Goal: Task Accomplishment & Management: Use online tool/utility

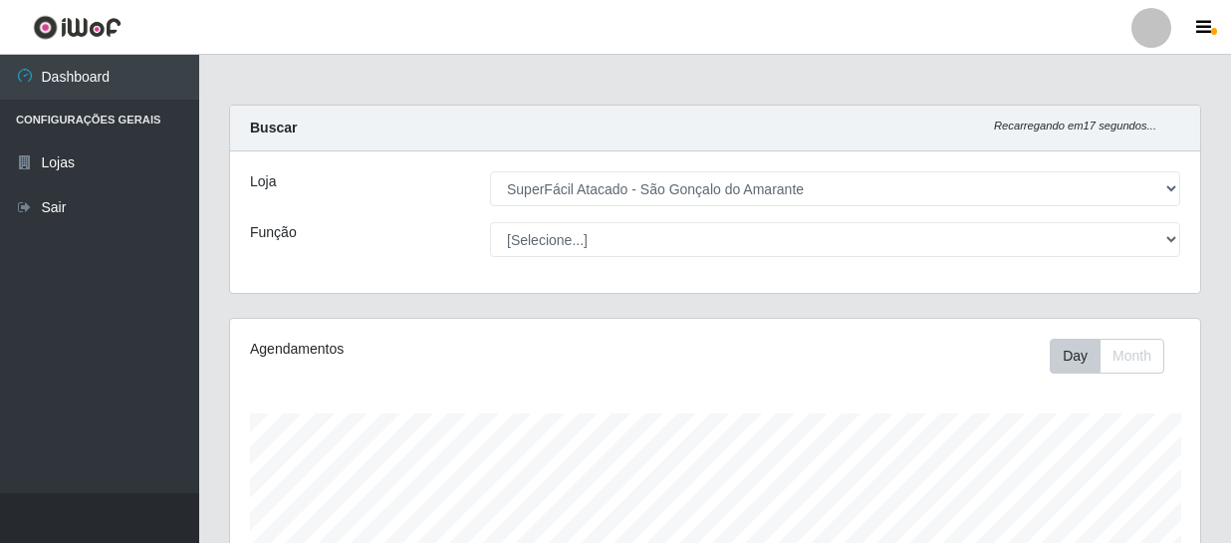
select select "408"
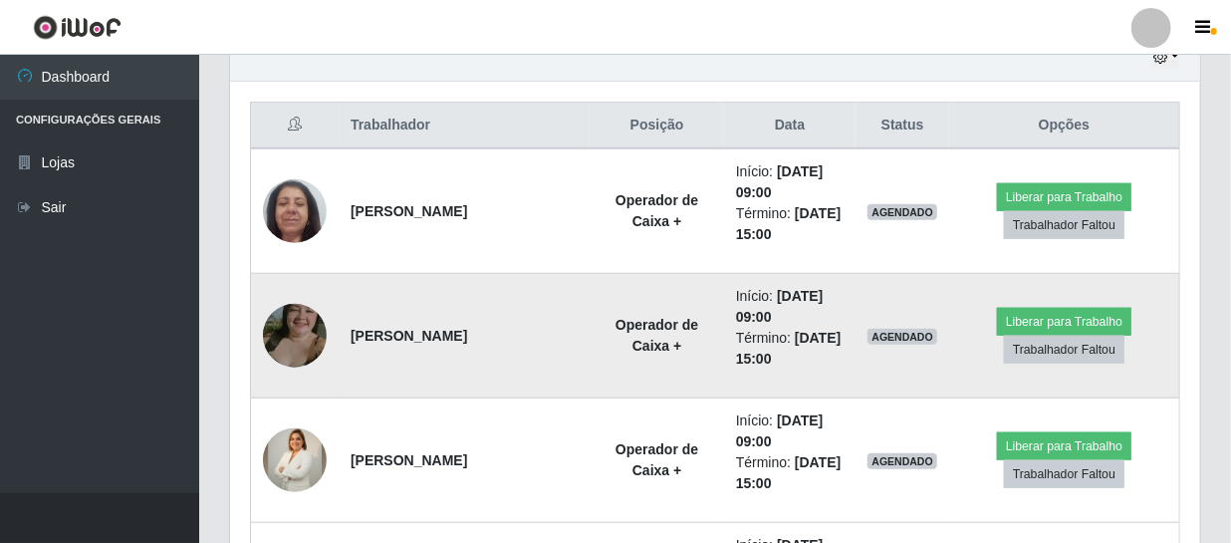
scroll to position [815, 0]
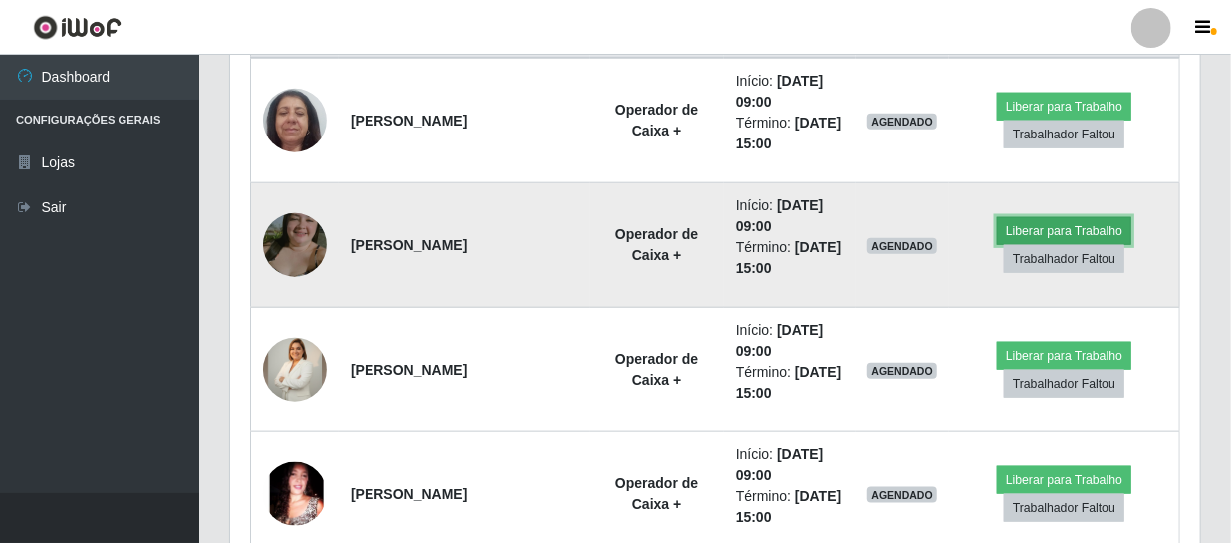
click at [1069, 232] on button "Liberar para Trabalho" at bounding box center [1064, 231] width 134 height 28
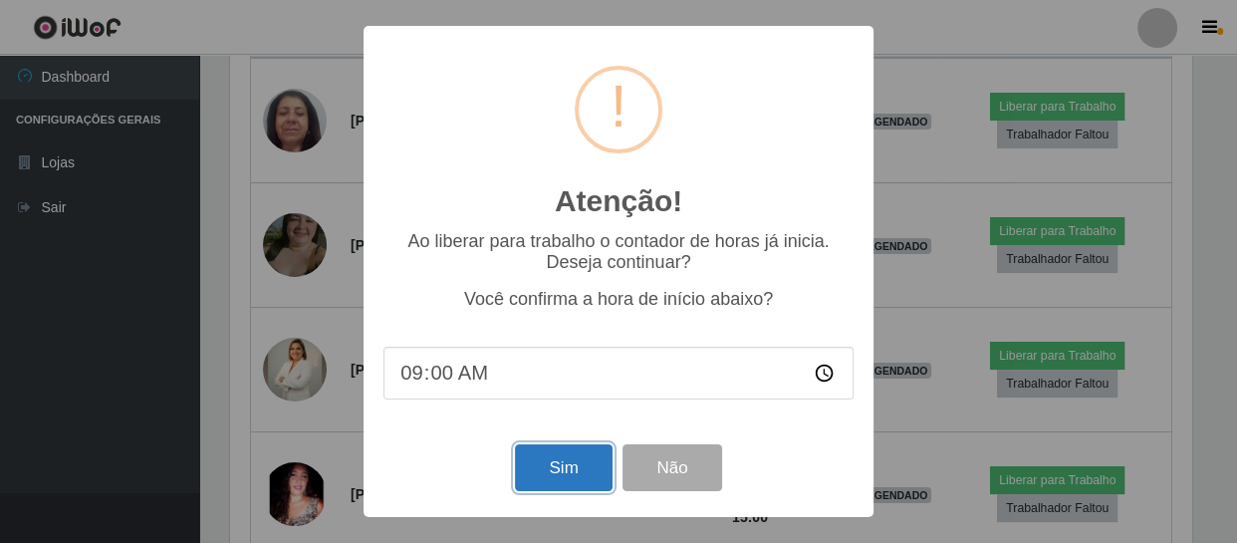
click at [558, 478] on button "Sim" at bounding box center [563, 467] width 97 height 47
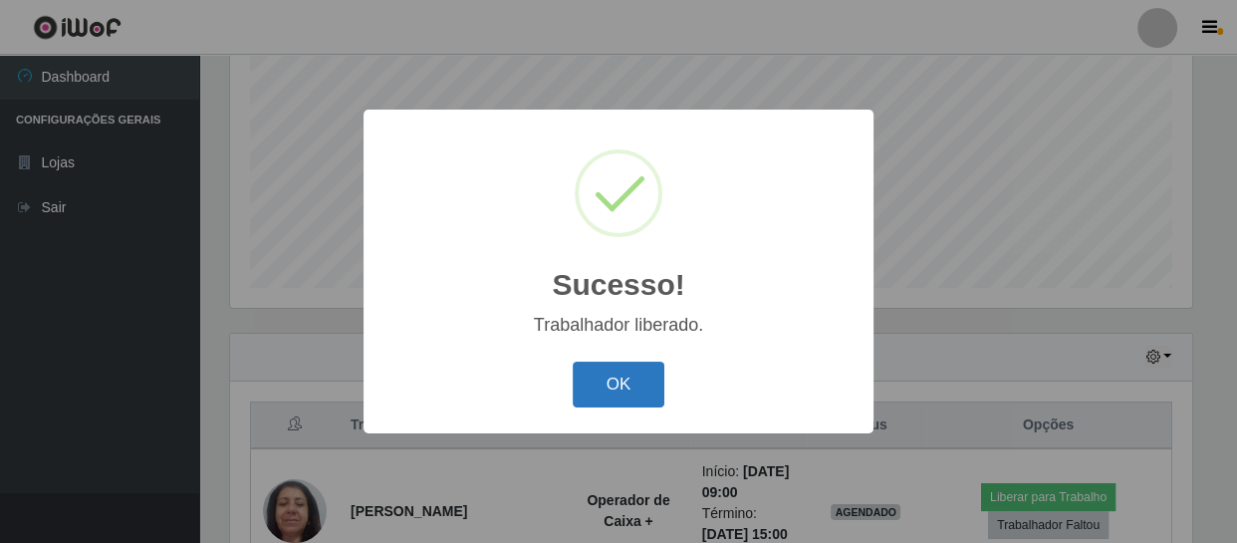
click at [617, 398] on button "OK" at bounding box center [619, 384] width 93 height 47
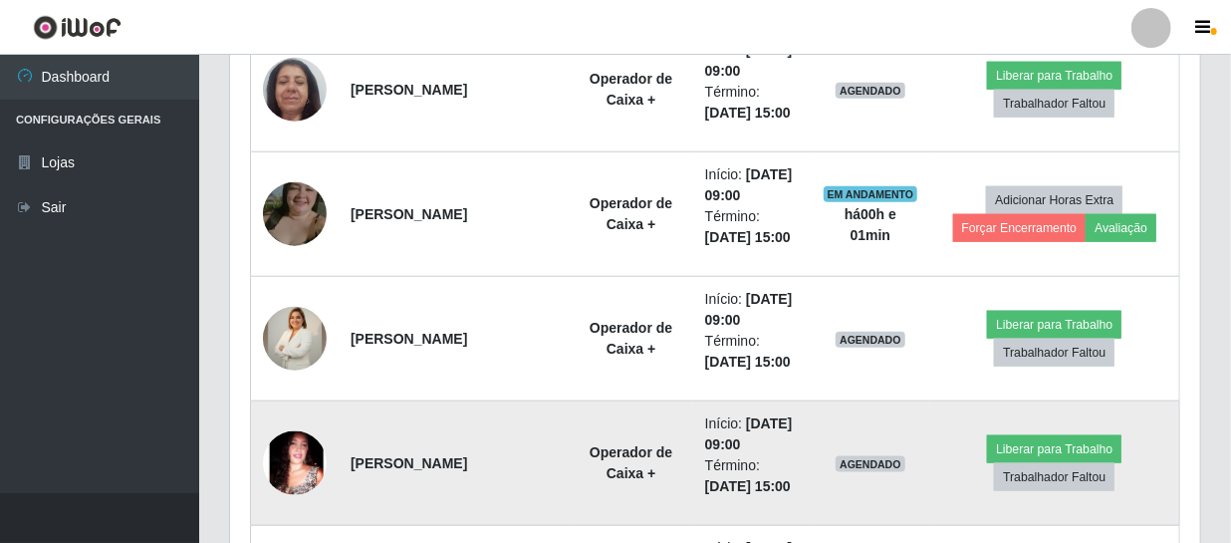
scroll to position [876, 0]
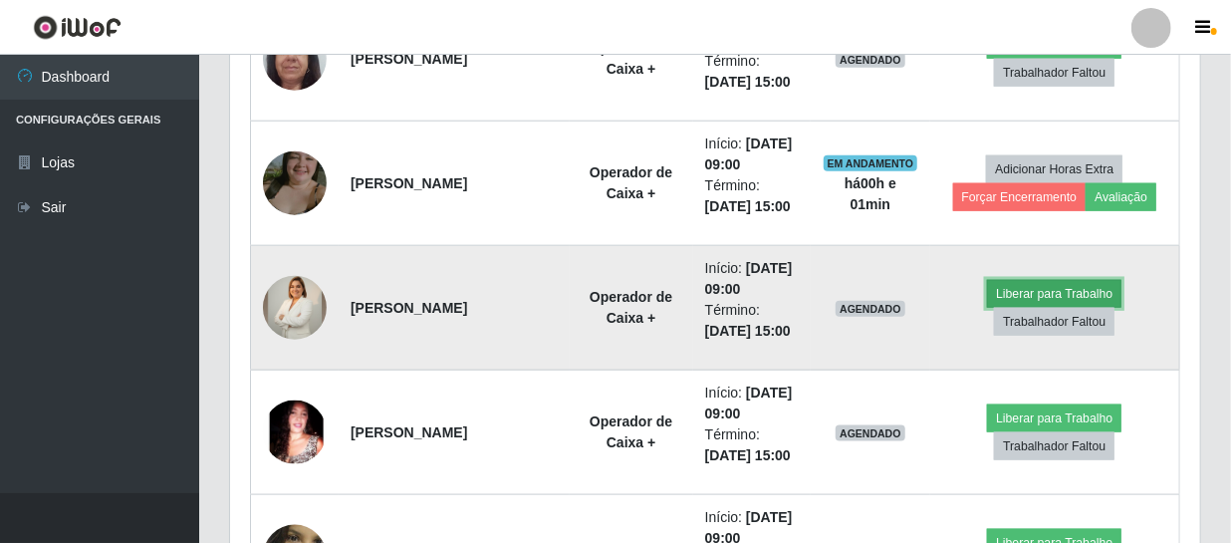
click at [1043, 293] on button "Liberar para Trabalho" at bounding box center [1054, 294] width 134 height 28
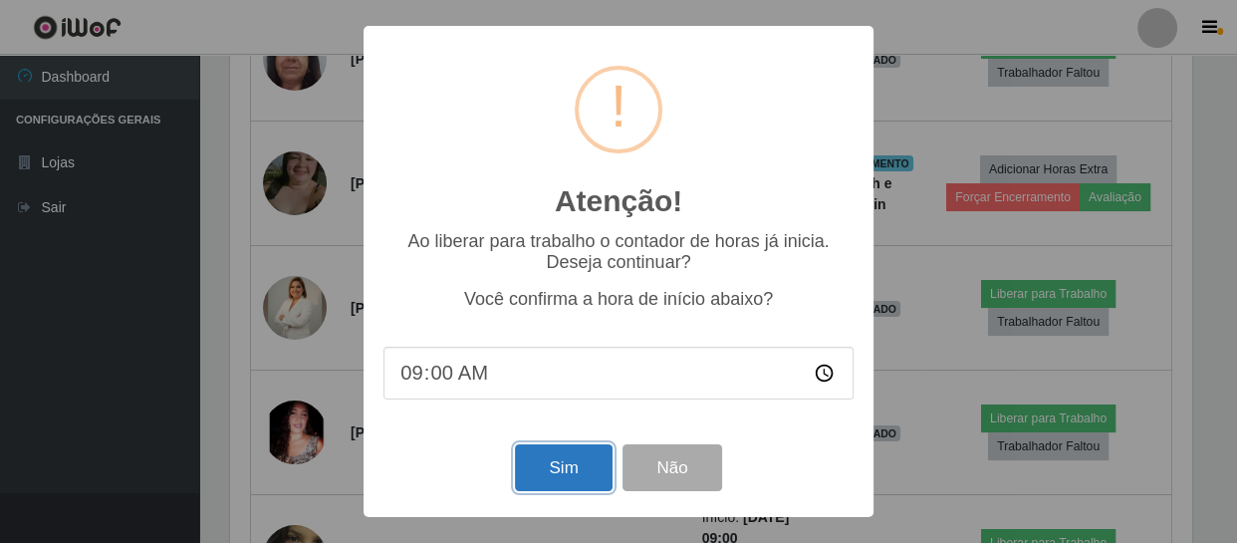
click at [577, 478] on button "Sim" at bounding box center [563, 467] width 97 height 47
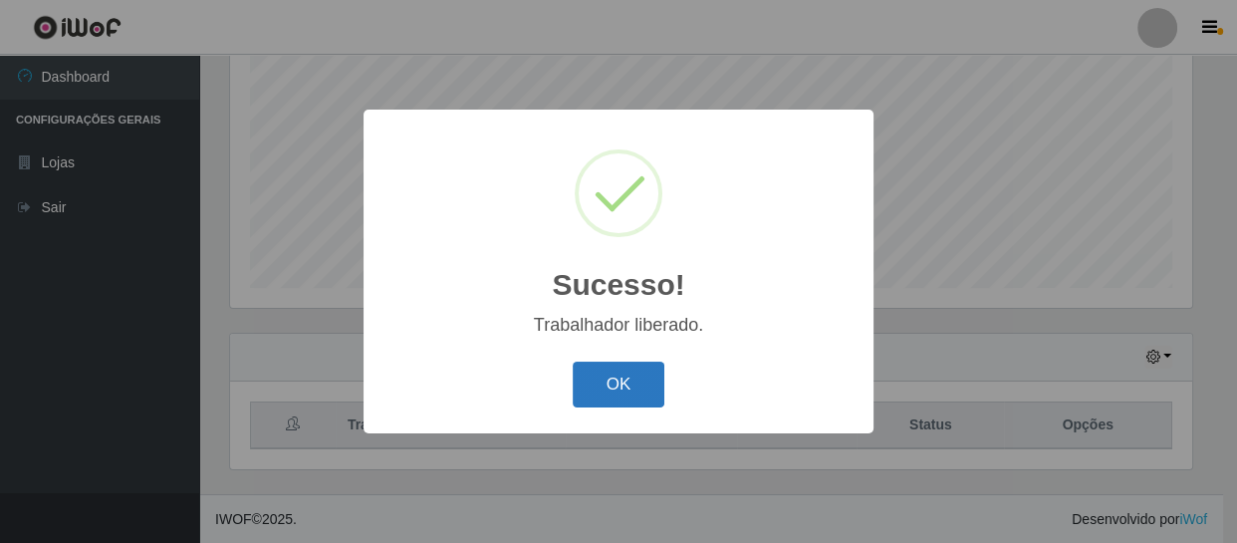
click at [610, 381] on button "OK" at bounding box center [619, 384] width 93 height 47
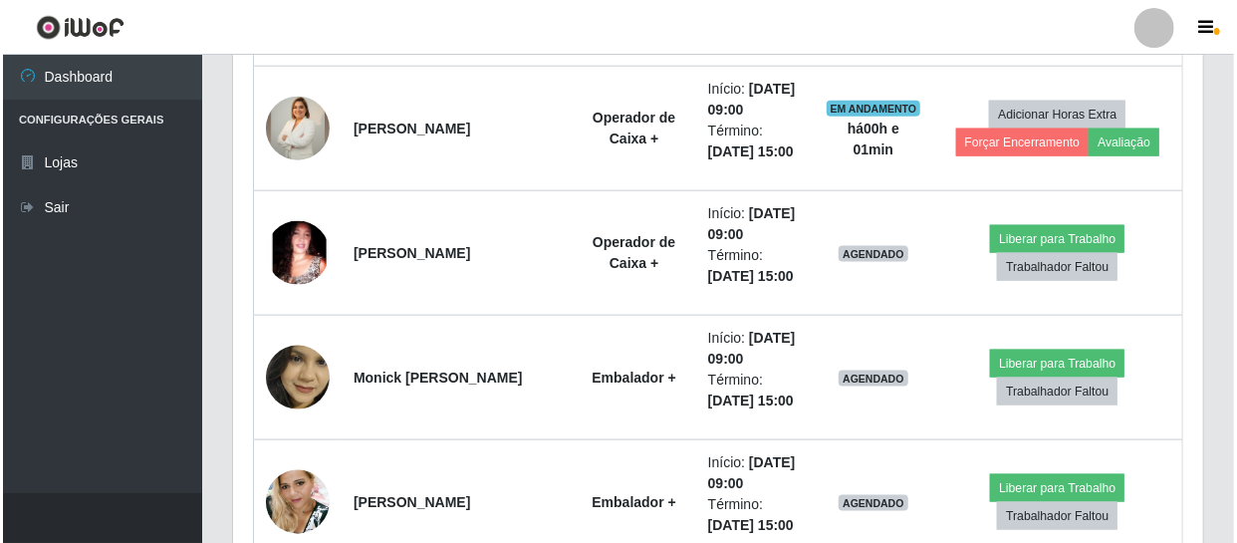
scroll to position [1058, 0]
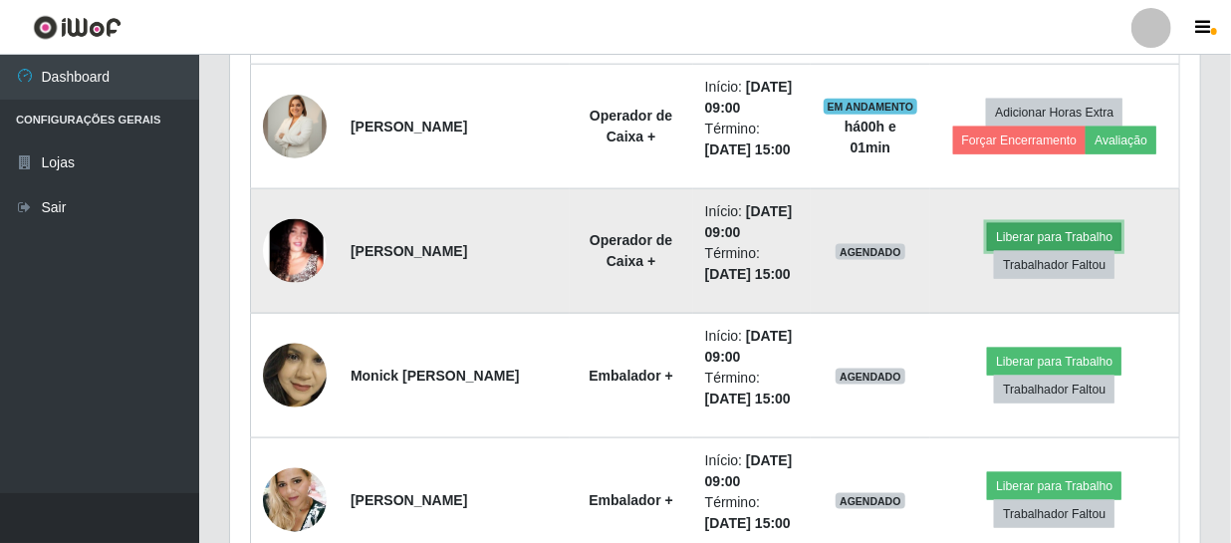
click at [1031, 233] on button "Liberar para Trabalho" at bounding box center [1054, 237] width 134 height 28
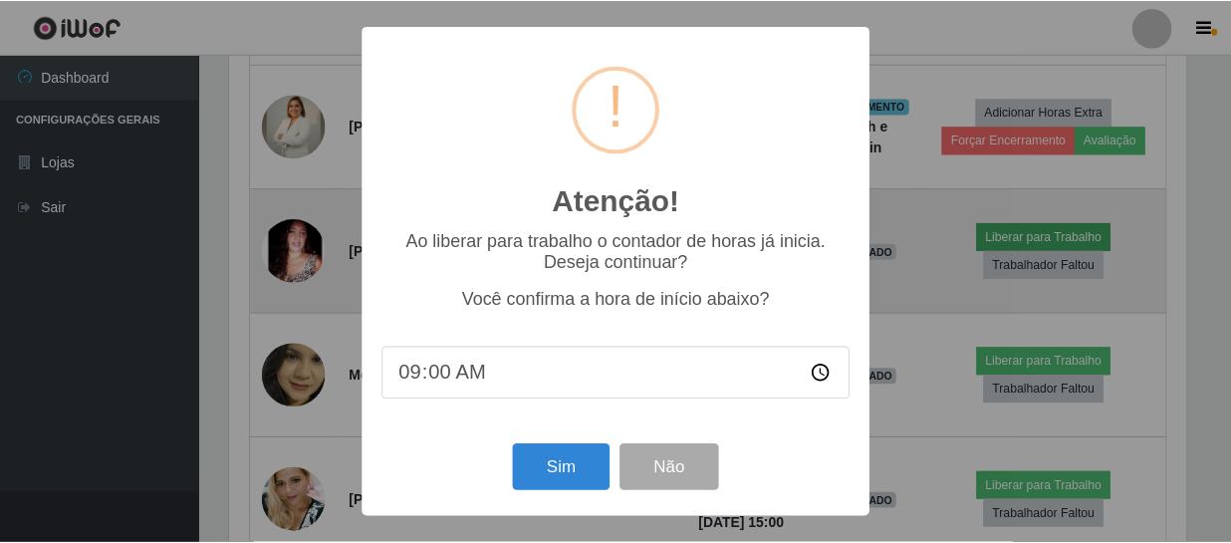
scroll to position [413, 961]
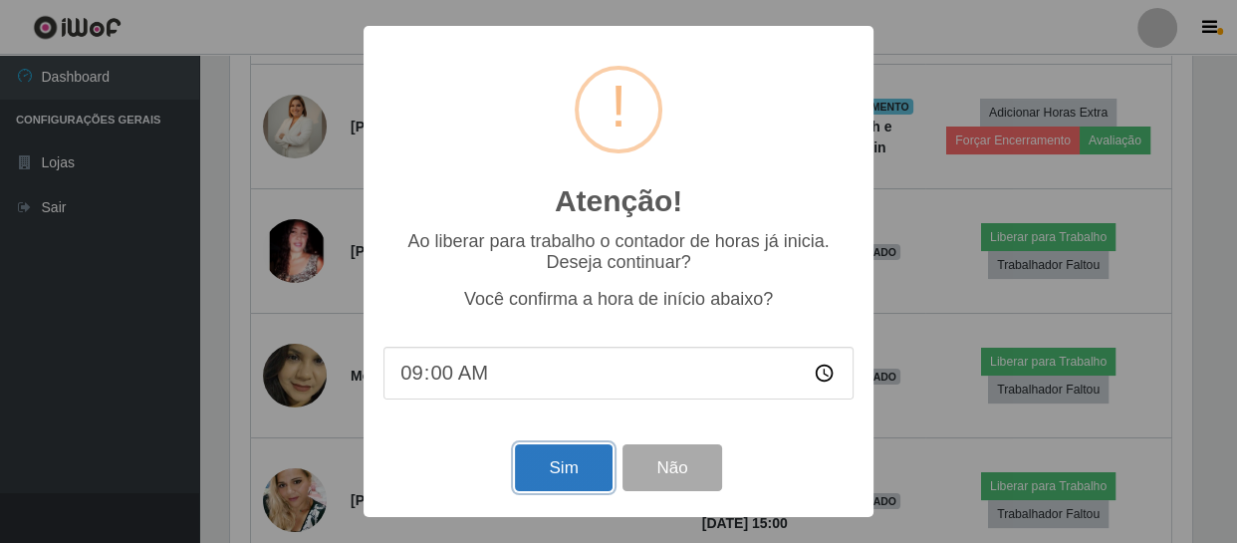
click at [559, 479] on button "Sim" at bounding box center [563, 467] width 97 height 47
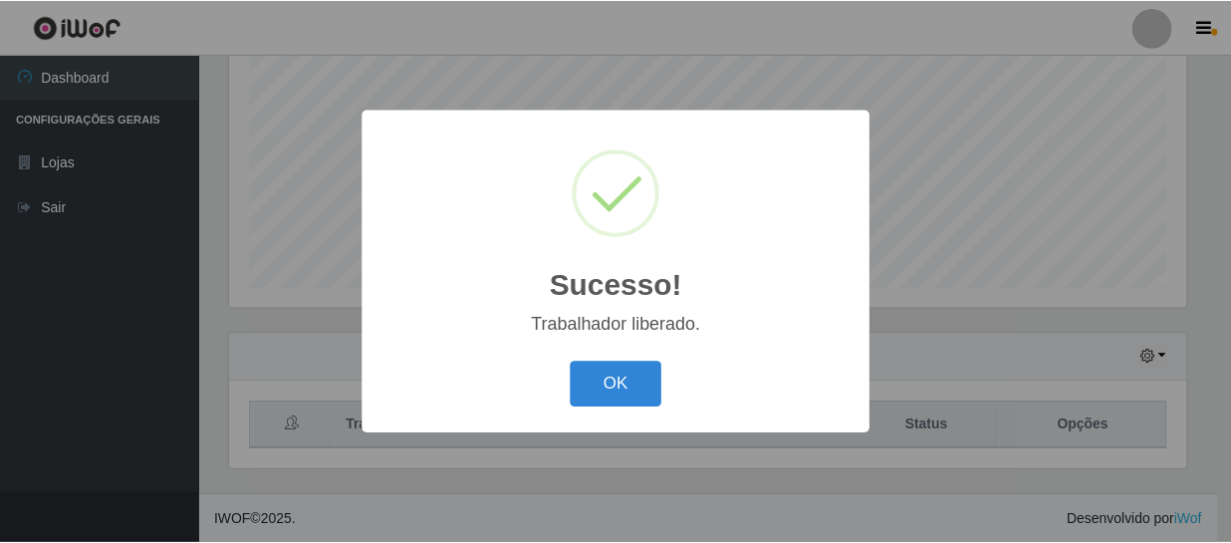
scroll to position [0, 0]
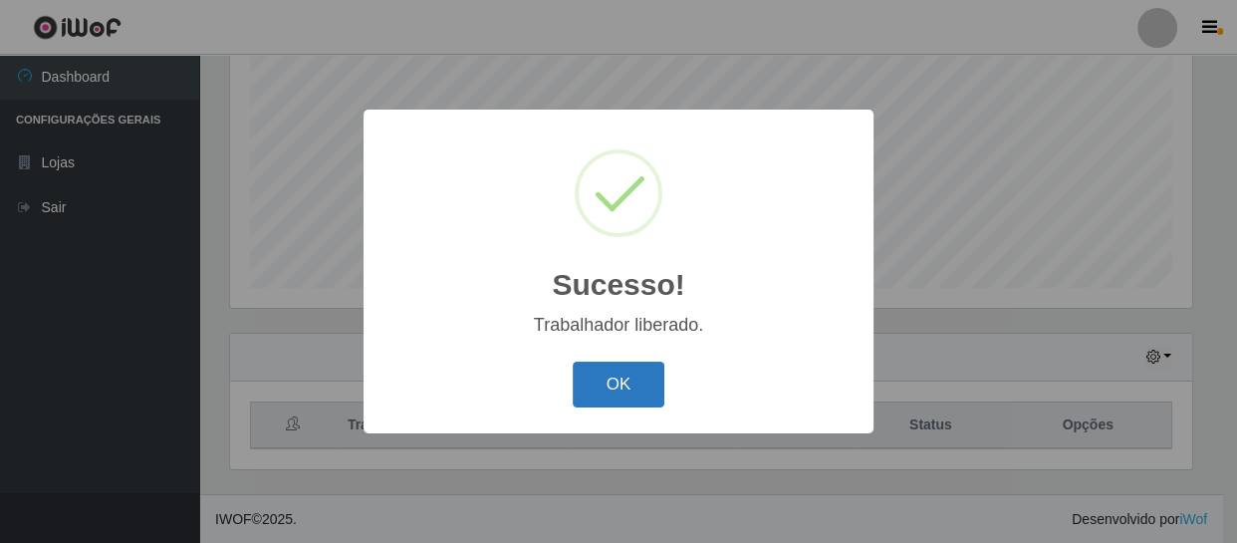
click at [643, 380] on button "OK" at bounding box center [619, 384] width 93 height 47
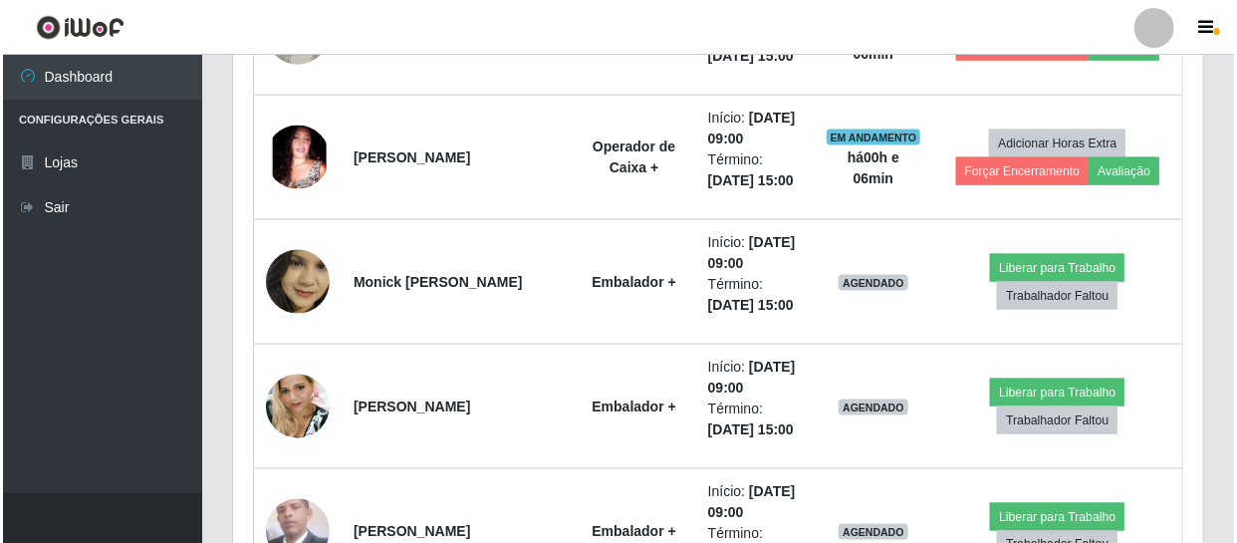
scroll to position [1239, 0]
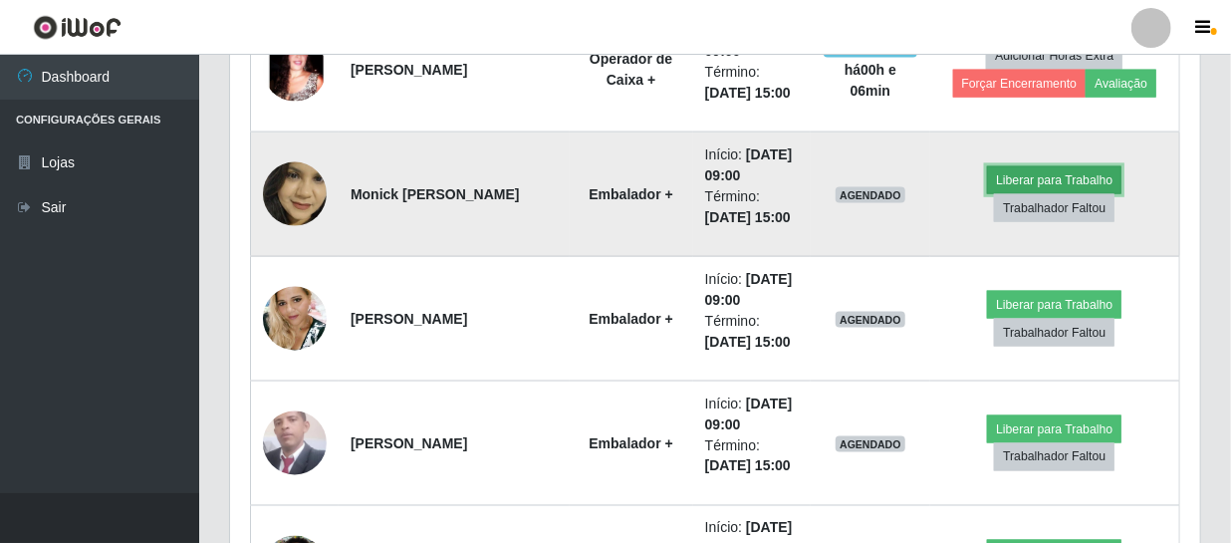
click at [1053, 176] on button "Liberar para Trabalho" at bounding box center [1054, 180] width 134 height 28
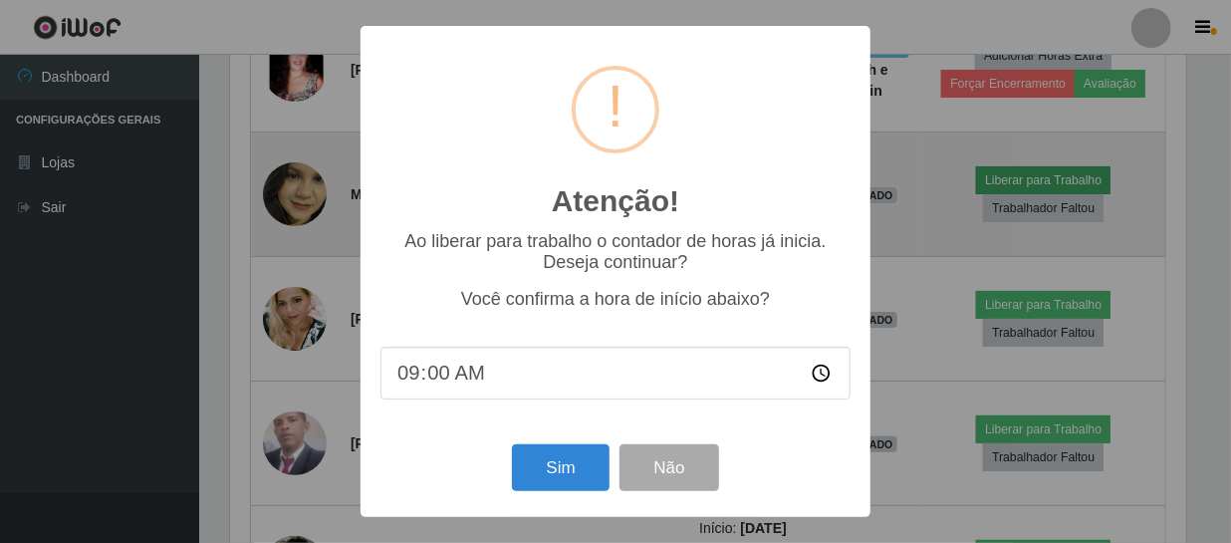
scroll to position [413, 961]
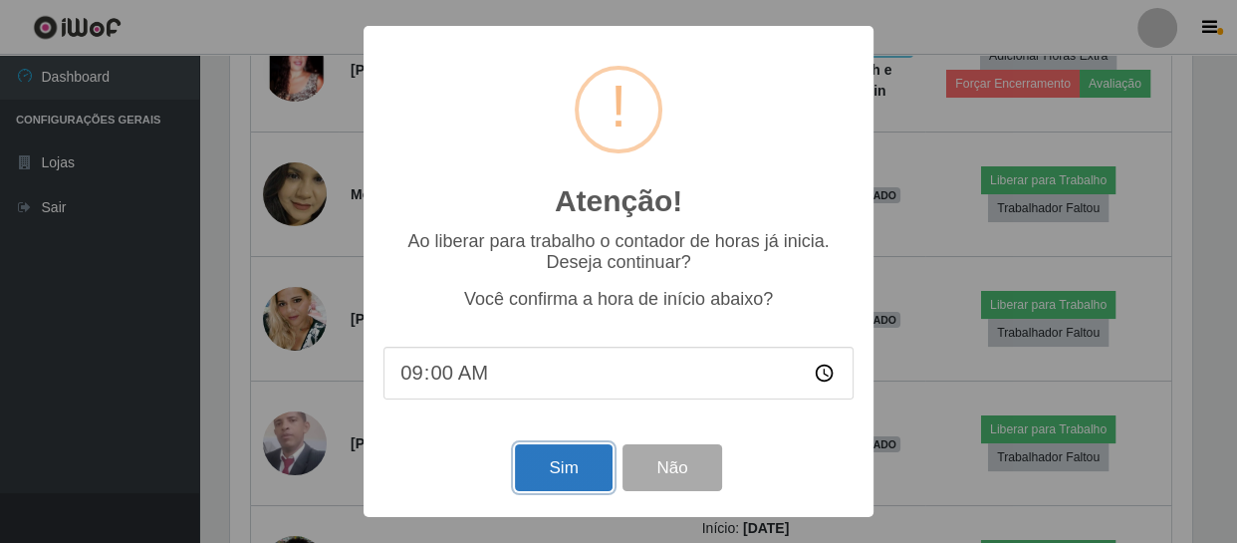
click at [571, 460] on button "Sim" at bounding box center [563, 467] width 97 height 47
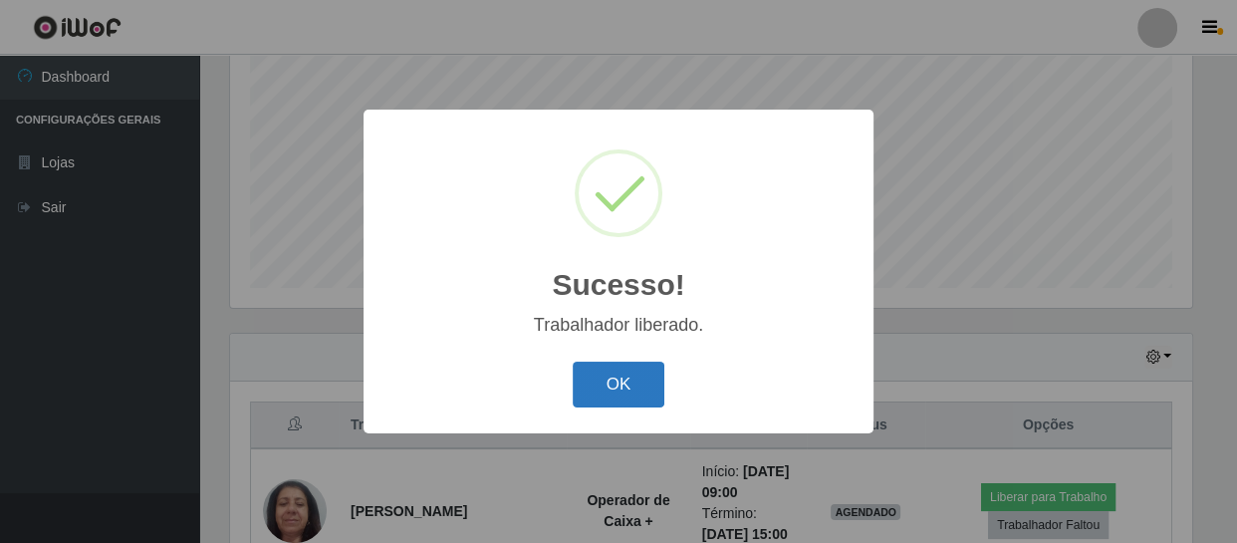
click at [620, 376] on button "OK" at bounding box center [619, 384] width 93 height 47
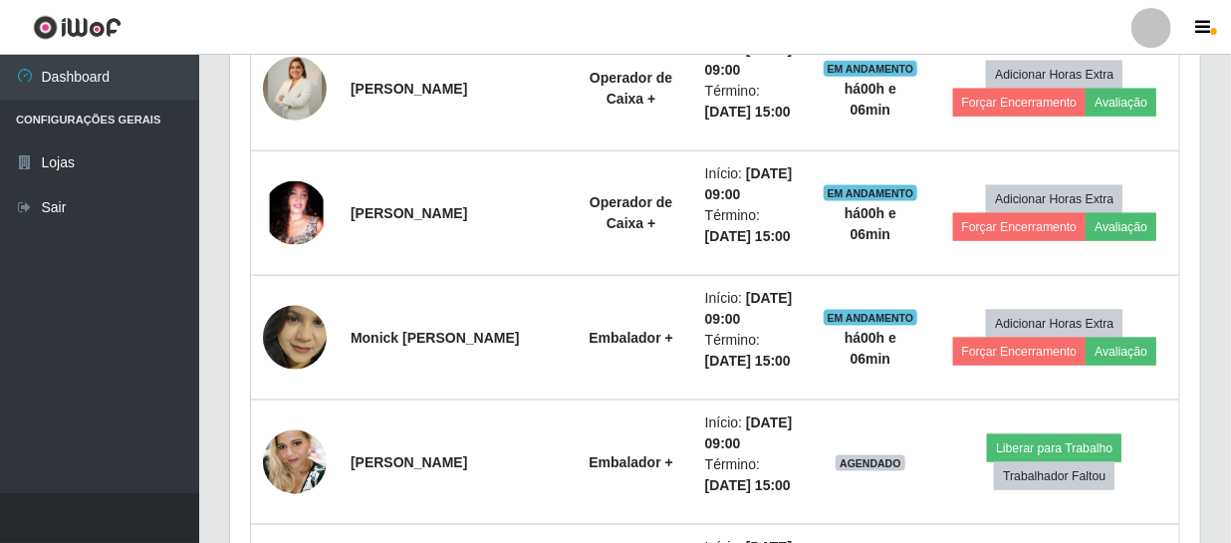
scroll to position [1239, 0]
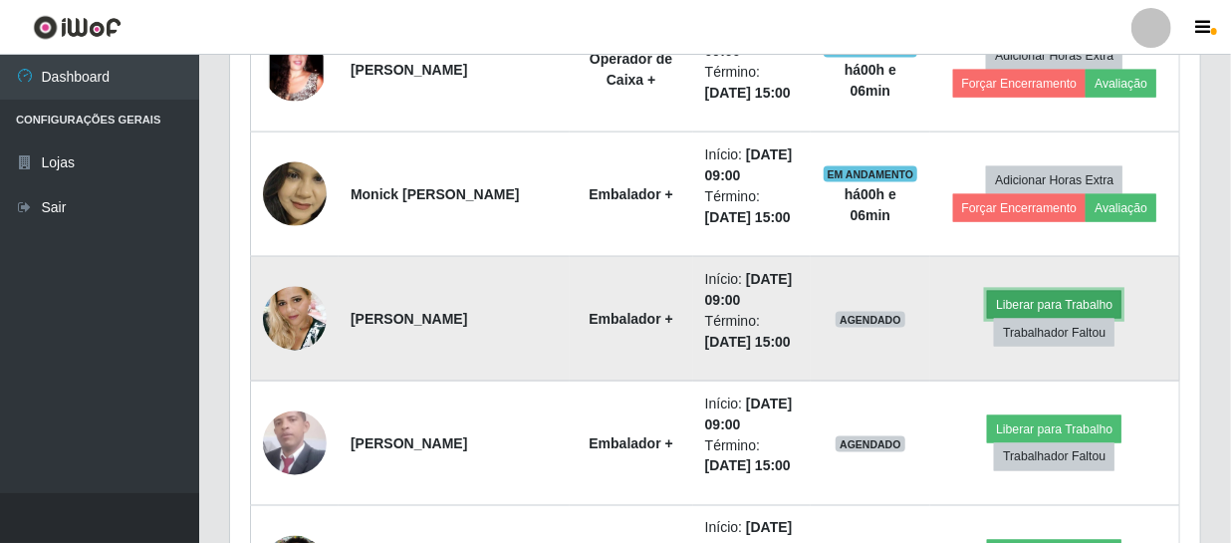
click at [1036, 306] on button "Liberar para Trabalho" at bounding box center [1054, 305] width 134 height 28
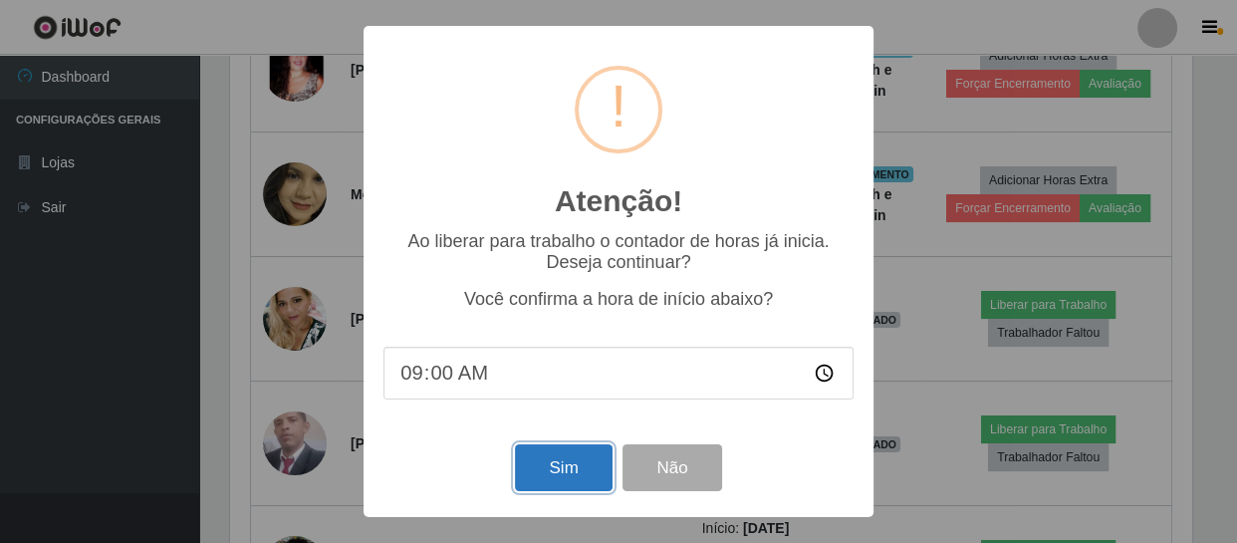
click at [564, 482] on button "Sim" at bounding box center [563, 467] width 97 height 47
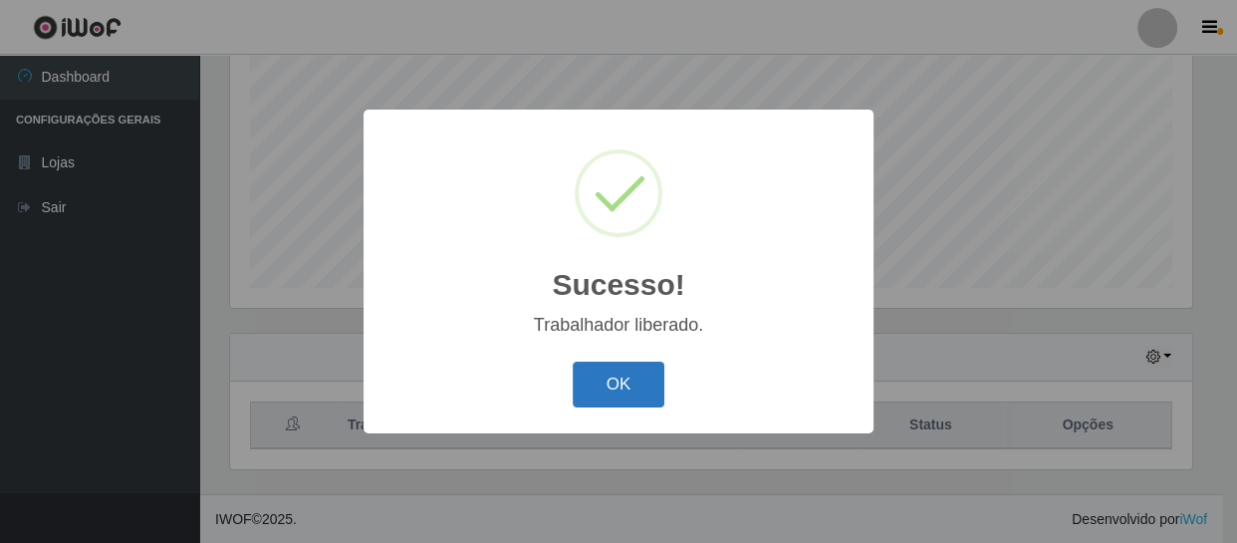
click at [635, 385] on button "OK" at bounding box center [619, 384] width 93 height 47
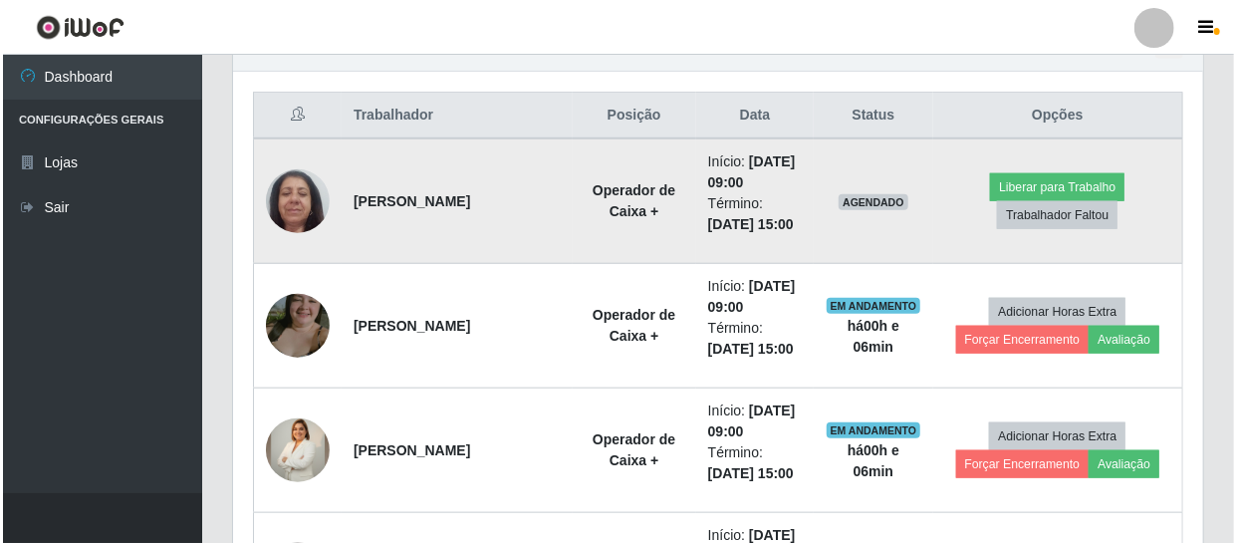
scroll to position [696, 0]
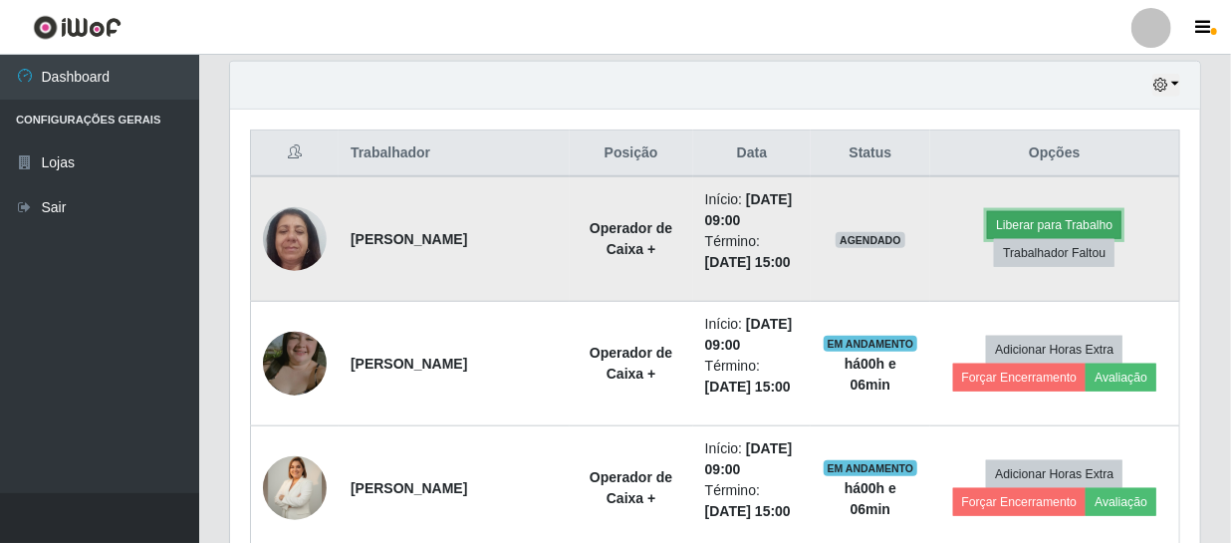
click at [1017, 216] on button "Liberar para Trabalho" at bounding box center [1054, 225] width 134 height 28
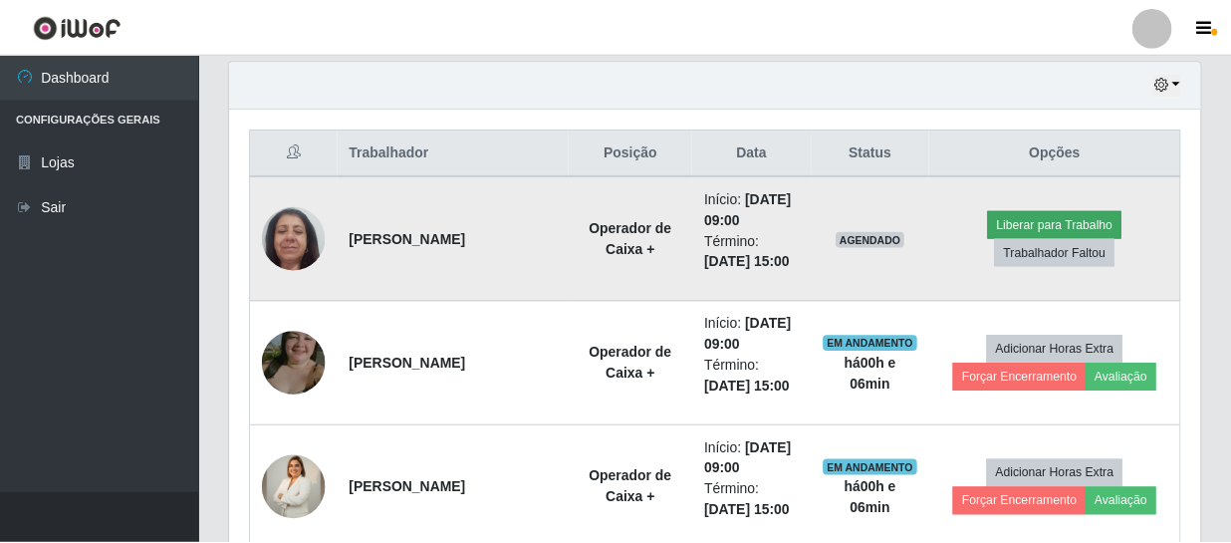
scroll to position [413, 961]
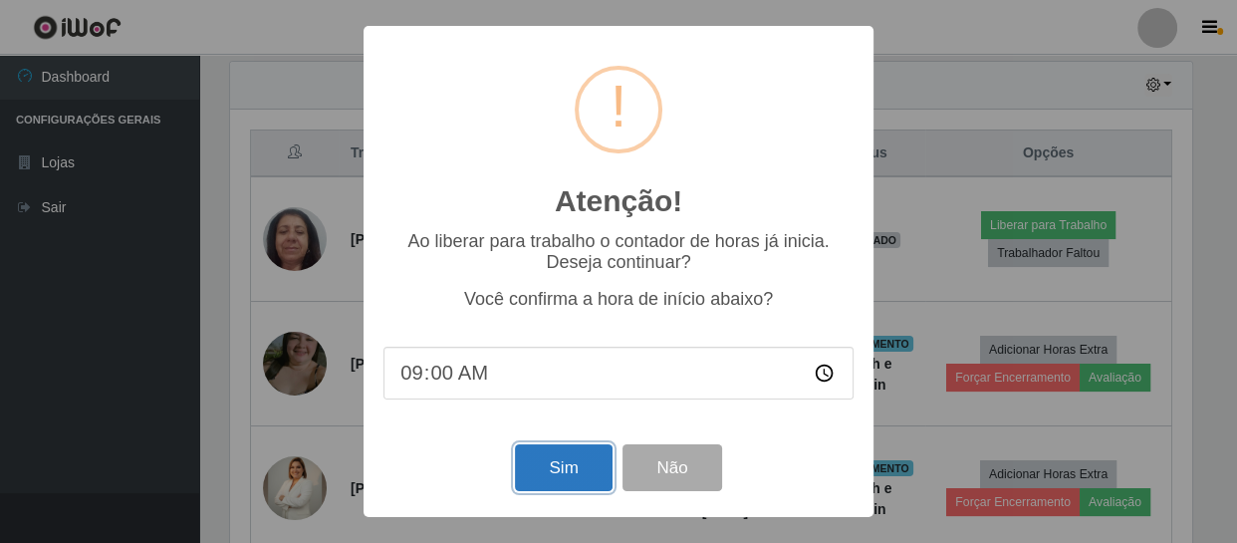
click at [568, 473] on button "Sim" at bounding box center [563, 467] width 97 height 47
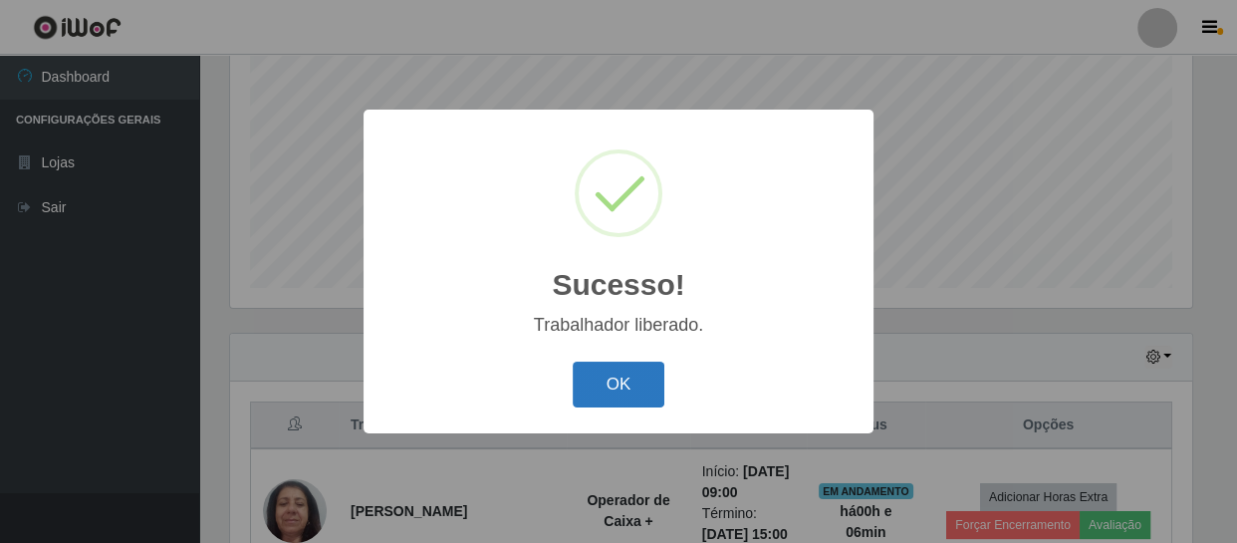
click at [625, 389] on button "OK" at bounding box center [619, 384] width 93 height 47
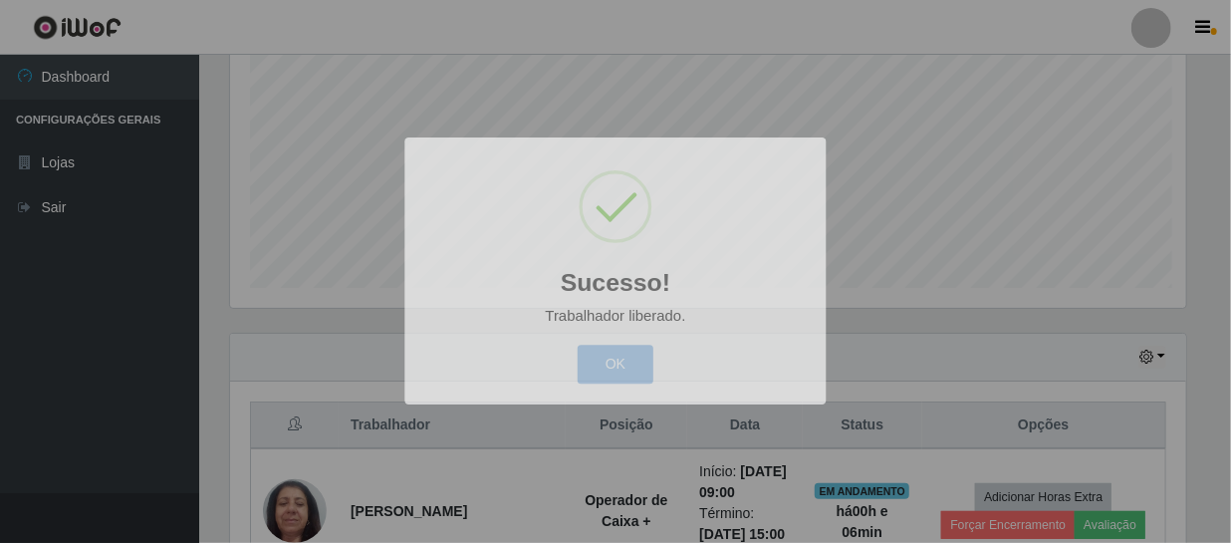
scroll to position [413, 970]
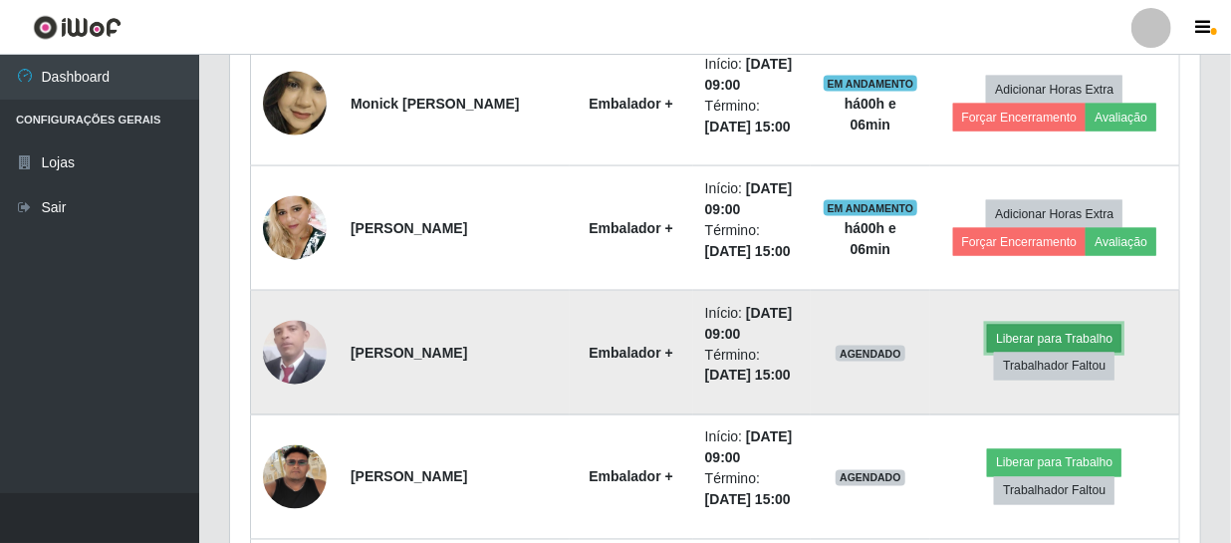
click at [1035, 341] on button "Liberar para Trabalho" at bounding box center [1054, 339] width 134 height 28
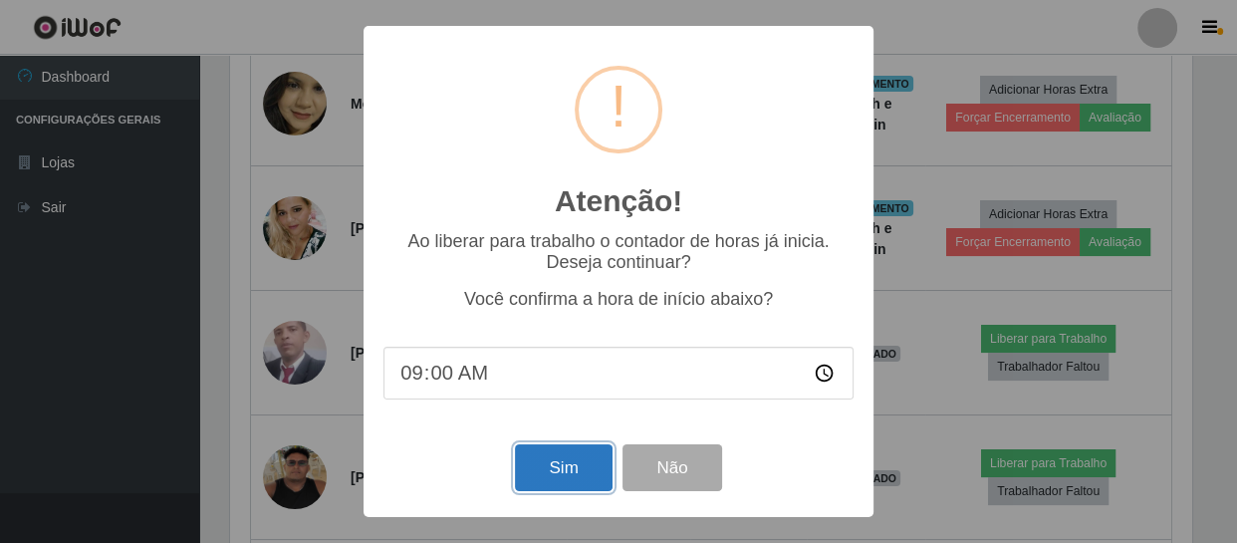
click at [581, 457] on button "Sim" at bounding box center [563, 467] width 97 height 47
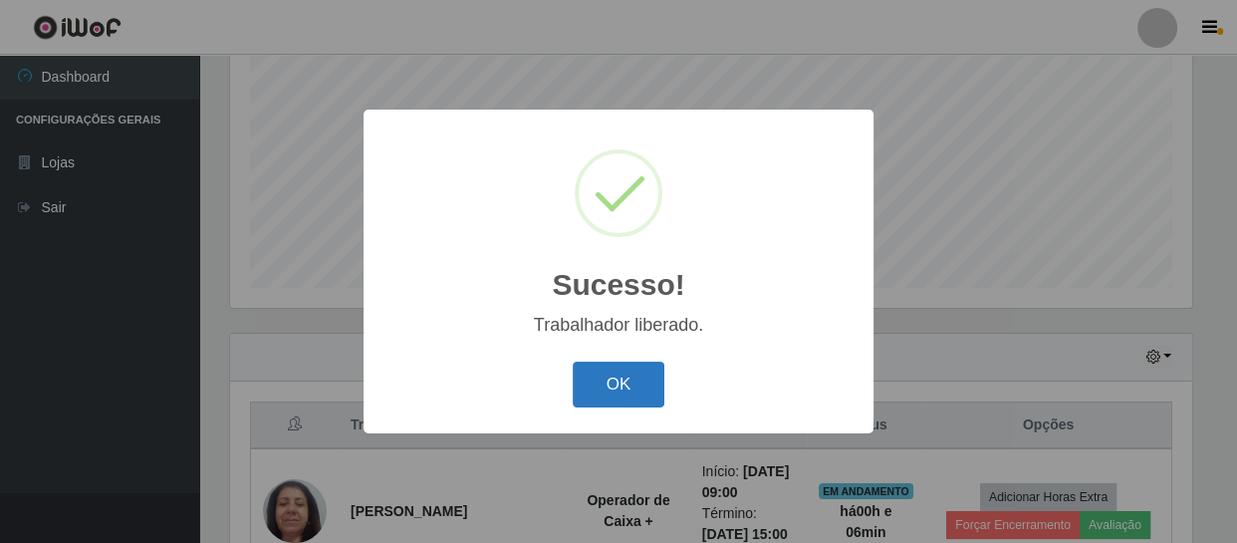
click at [633, 391] on button "OK" at bounding box center [619, 384] width 93 height 47
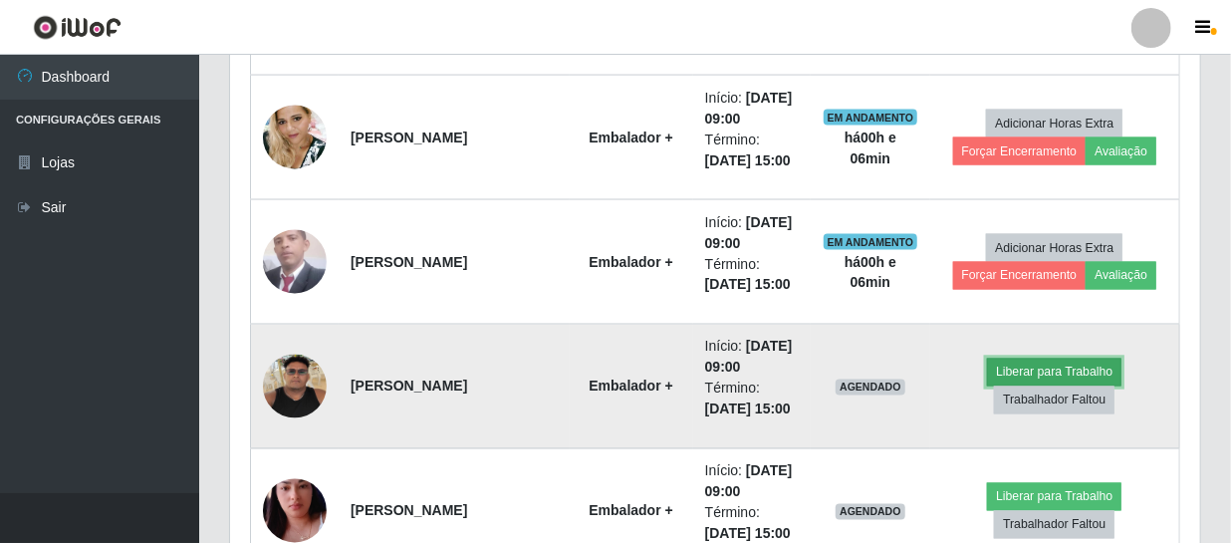
click at [1024, 361] on button "Liberar para Trabalho" at bounding box center [1054, 373] width 134 height 28
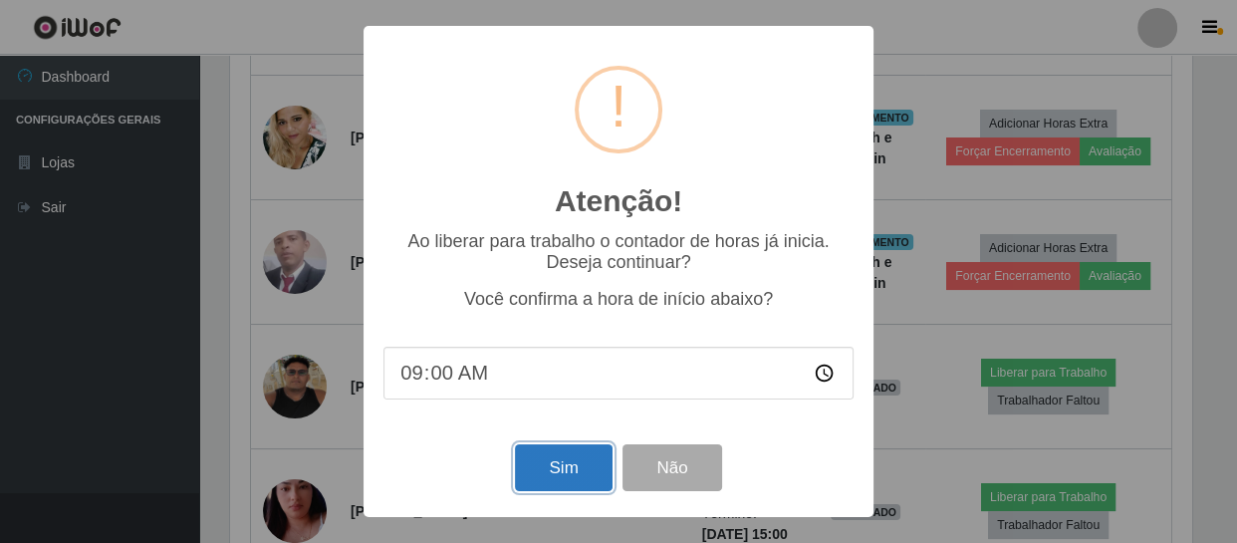
click at [584, 477] on button "Sim" at bounding box center [563, 467] width 97 height 47
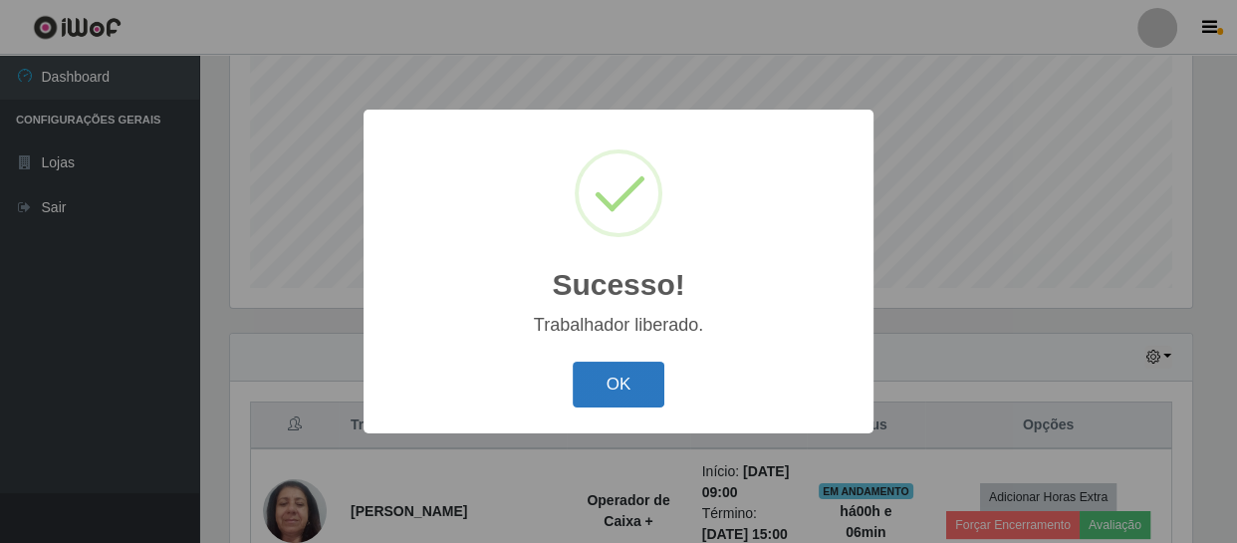
click at [624, 391] on button "OK" at bounding box center [619, 384] width 93 height 47
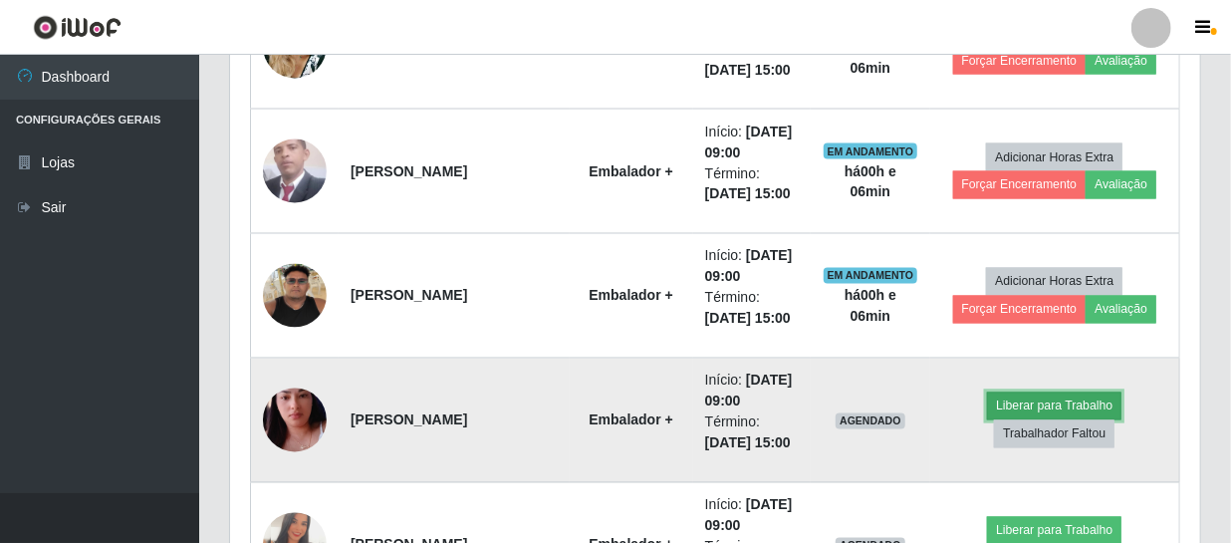
click at [1019, 408] on button "Liberar para Trabalho" at bounding box center [1054, 406] width 134 height 28
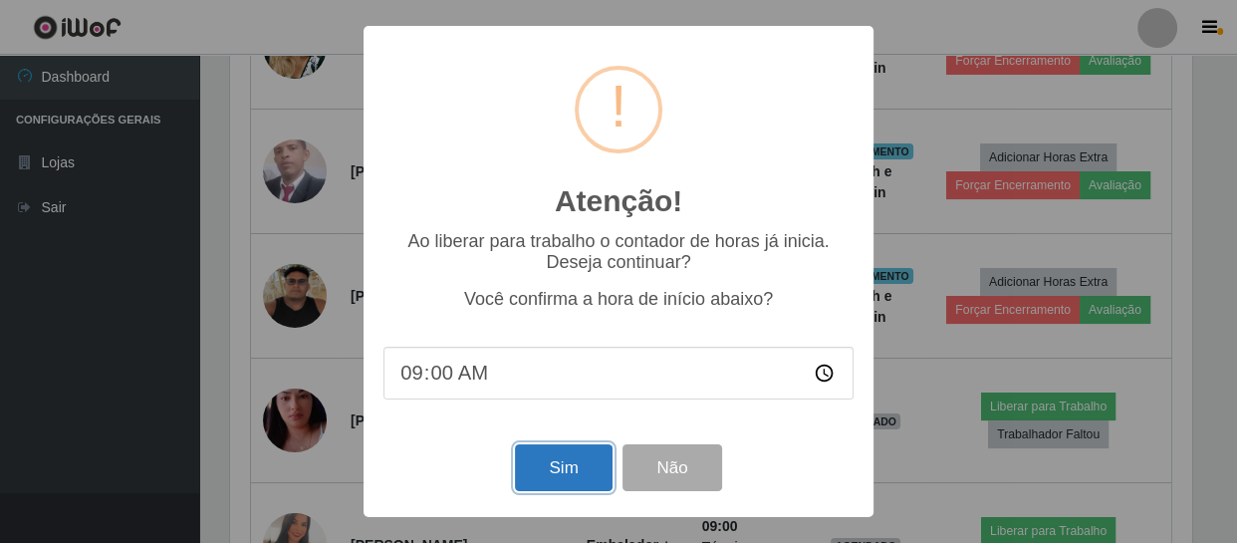
click at [570, 467] on button "Sim" at bounding box center [563, 467] width 97 height 47
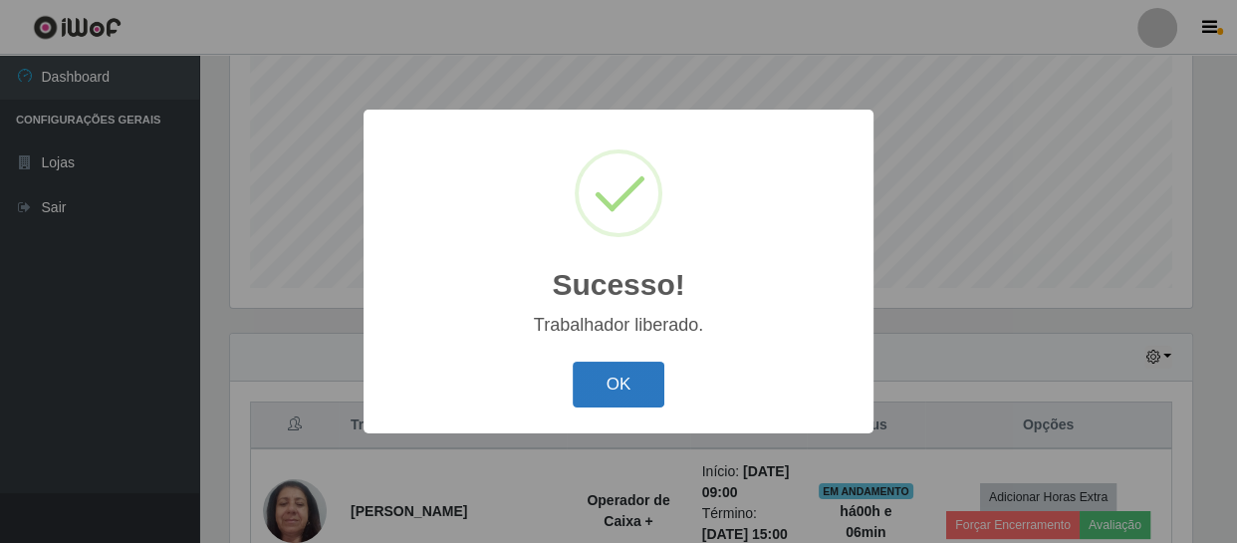
click at [607, 385] on button "OK" at bounding box center [619, 384] width 93 height 47
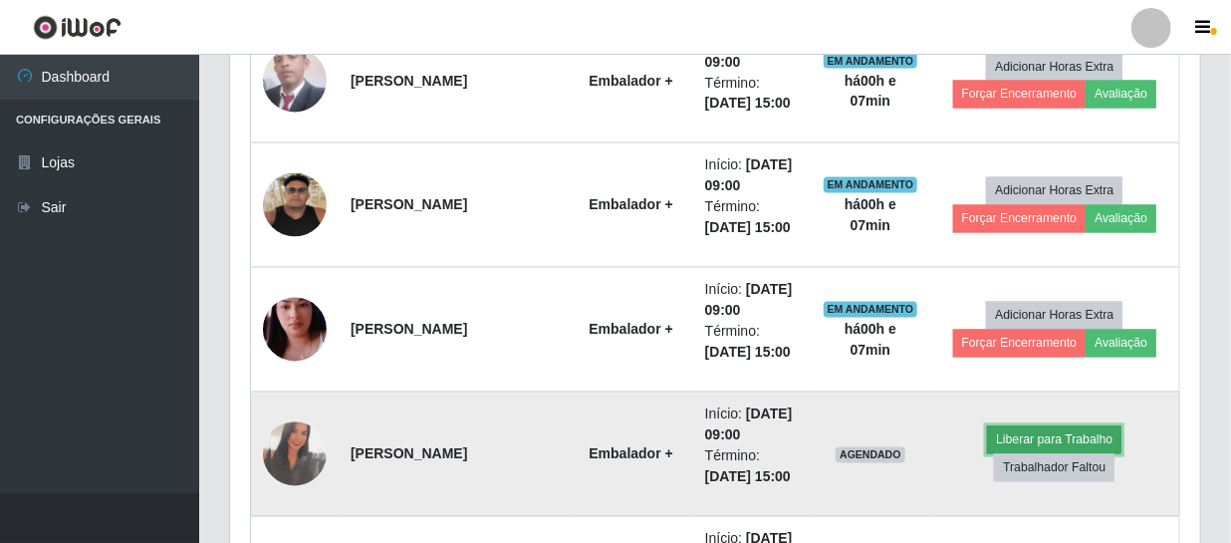
click at [1003, 435] on button "Liberar para Trabalho" at bounding box center [1054, 440] width 134 height 28
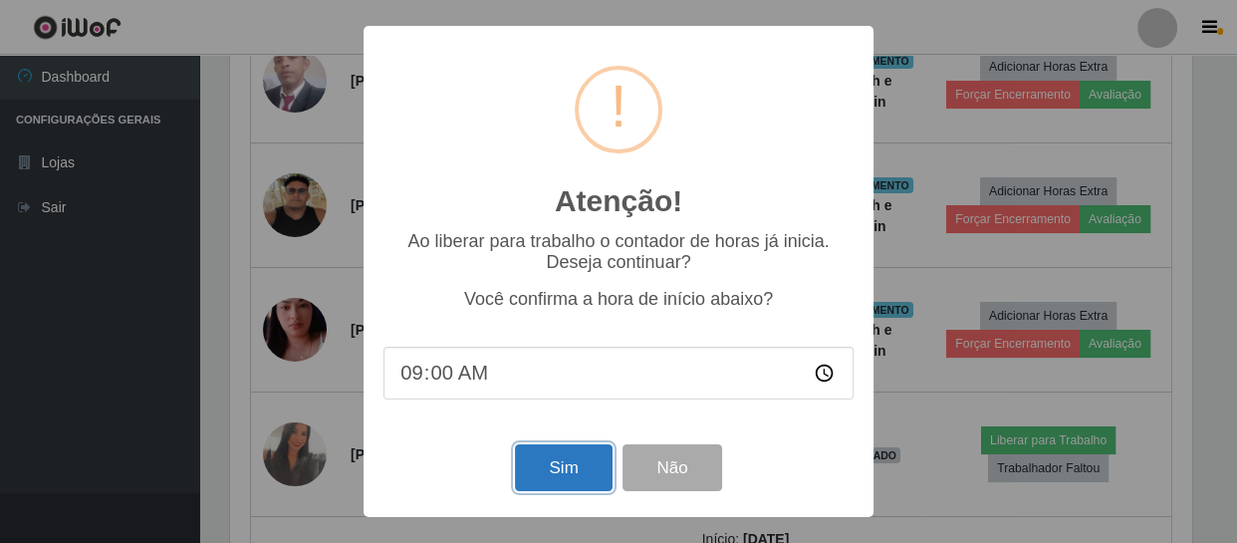
click at [575, 472] on button "Sim" at bounding box center [563, 467] width 97 height 47
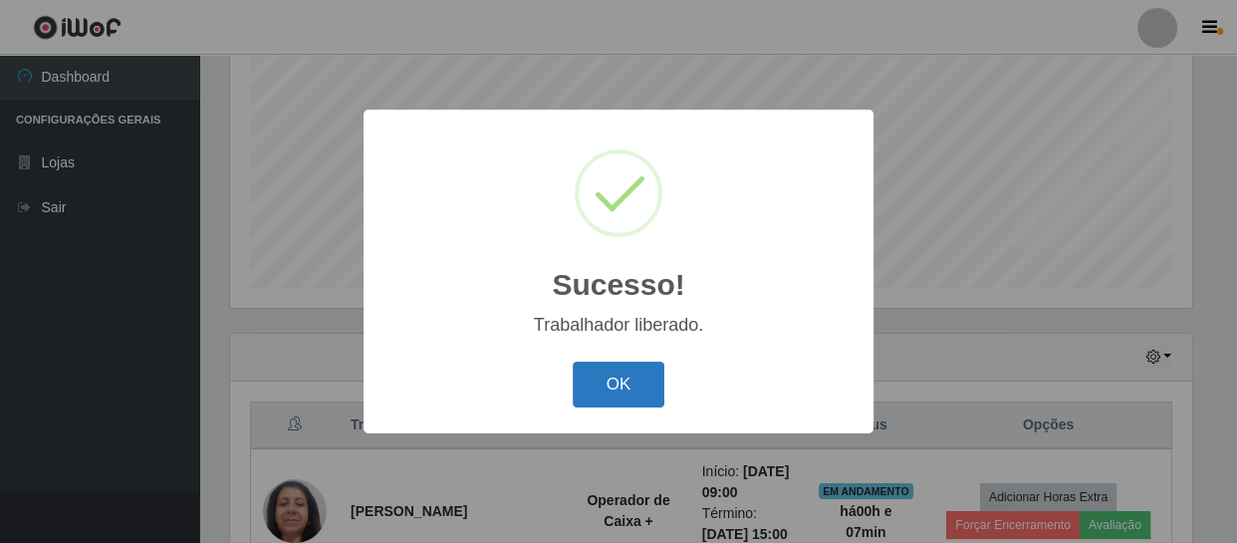
click at [643, 388] on button "OK" at bounding box center [619, 384] width 93 height 47
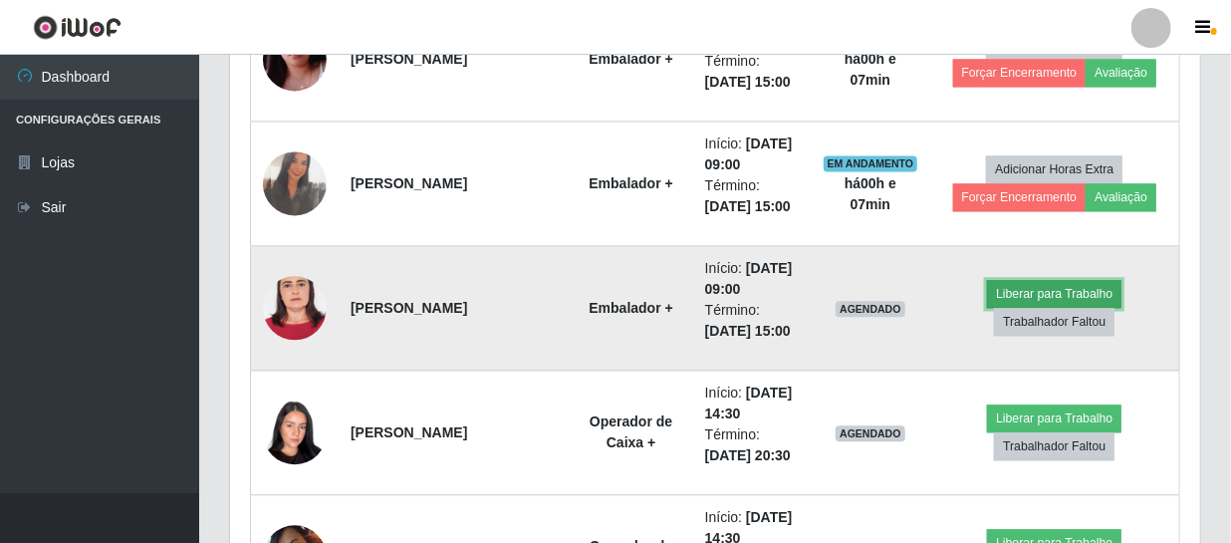
click at [1036, 289] on button "Liberar para Trabalho" at bounding box center [1054, 294] width 134 height 28
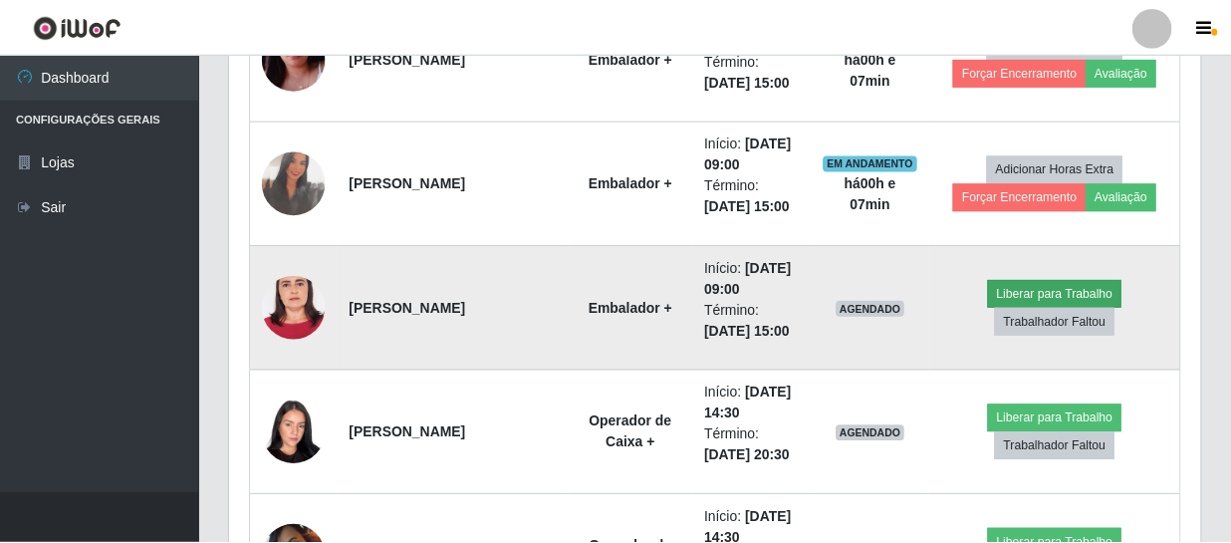
scroll to position [413, 961]
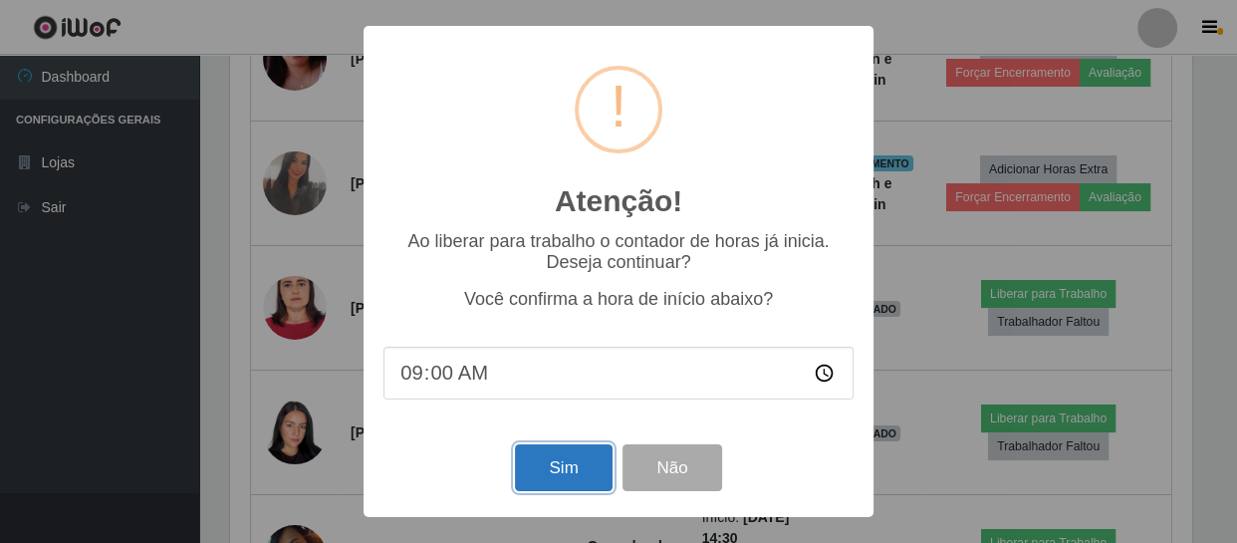
click at [547, 491] on button "Sim" at bounding box center [563, 467] width 97 height 47
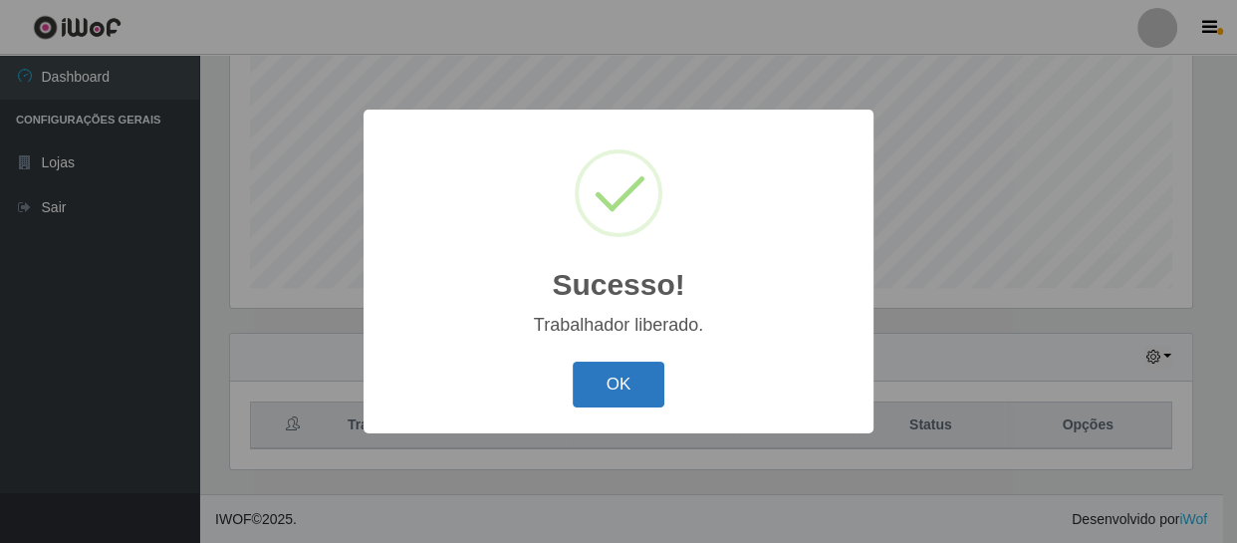
click at [615, 396] on button "OK" at bounding box center [619, 384] width 93 height 47
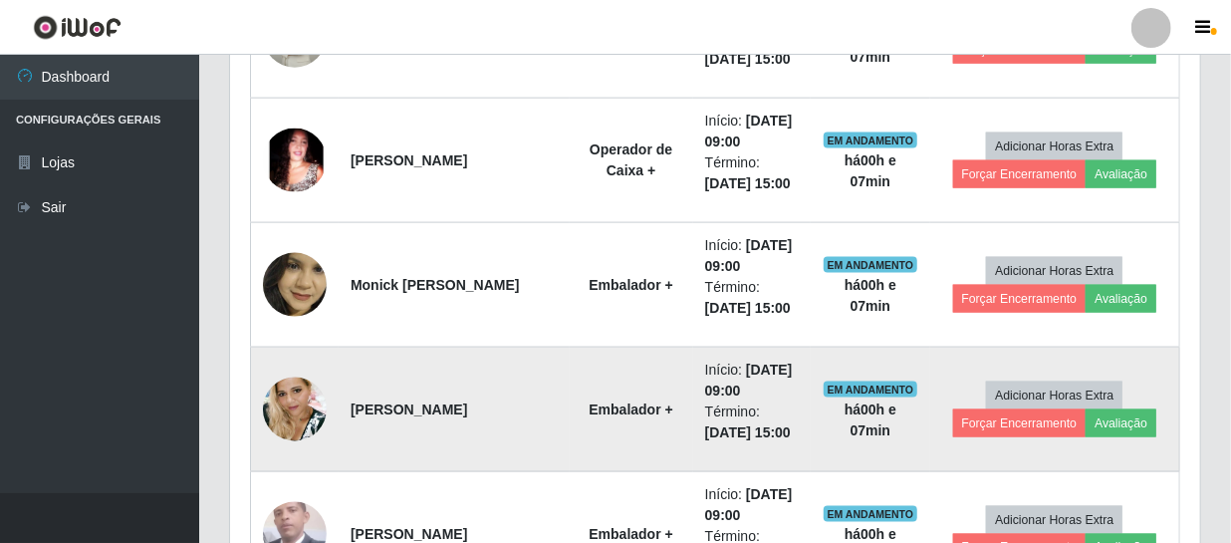
scroll to position [1058, 0]
